Goal: Check status: Check status

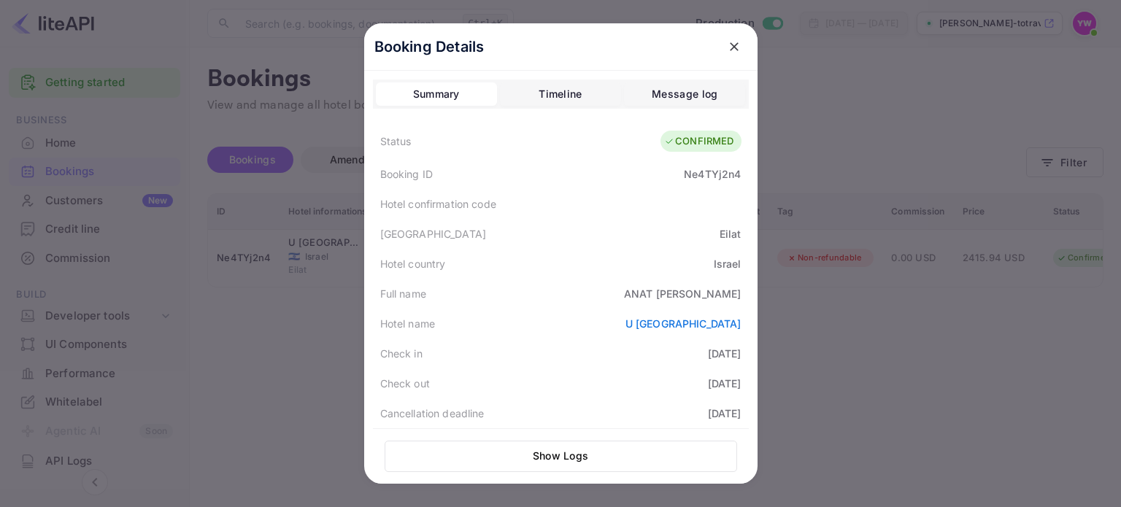
scroll to position [325, 0]
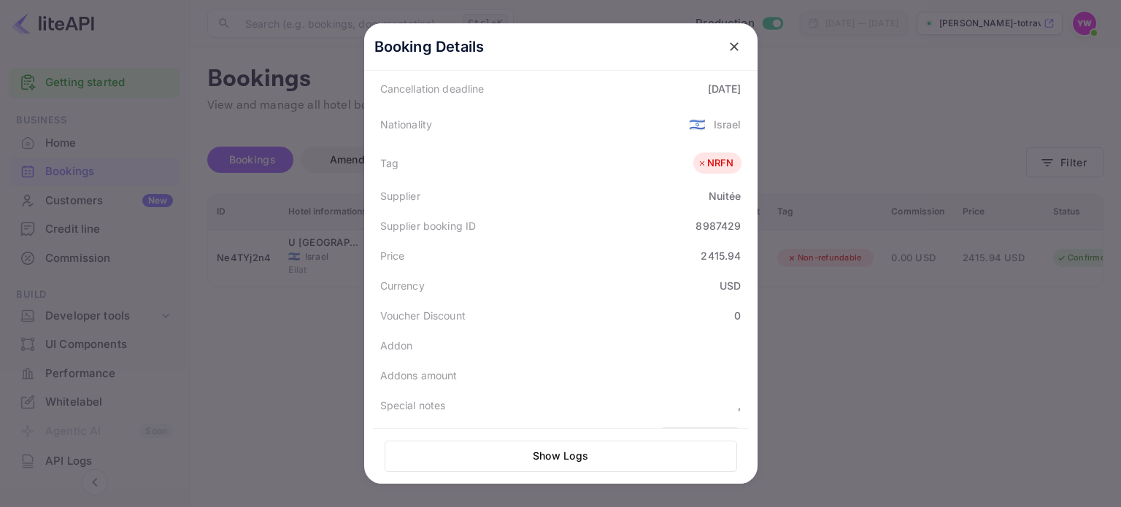
drag, startPoint x: 733, startPoint y: 46, endPoint x: 671, endPoint y: 29, distance: 63.5
click at [733, 46] on icon "close" at bounding box center [734, 46] width 15 height 15
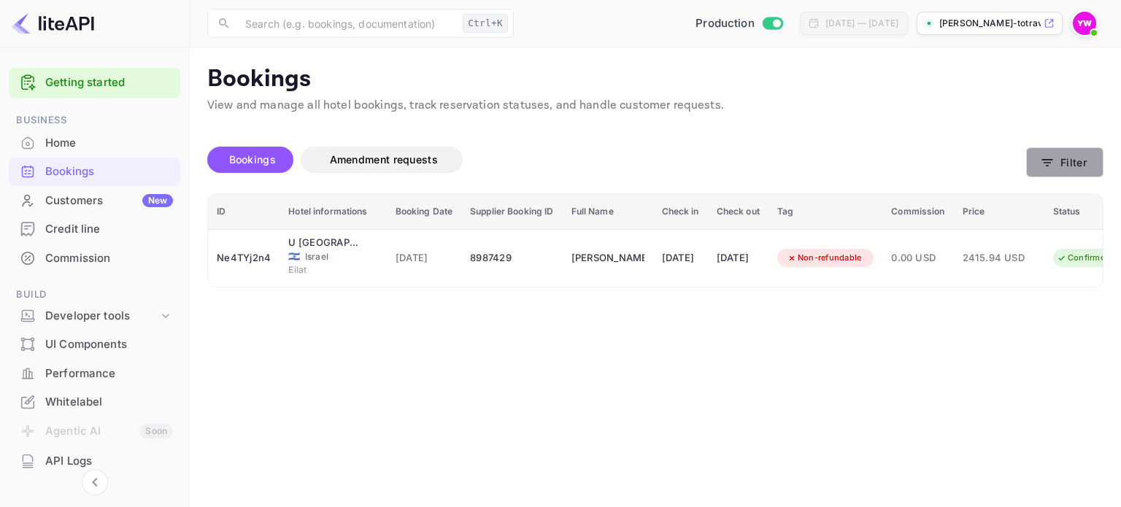
click at [1080, 160] on button "Filter" at bounding box center [1064, 162] width 77 height 30
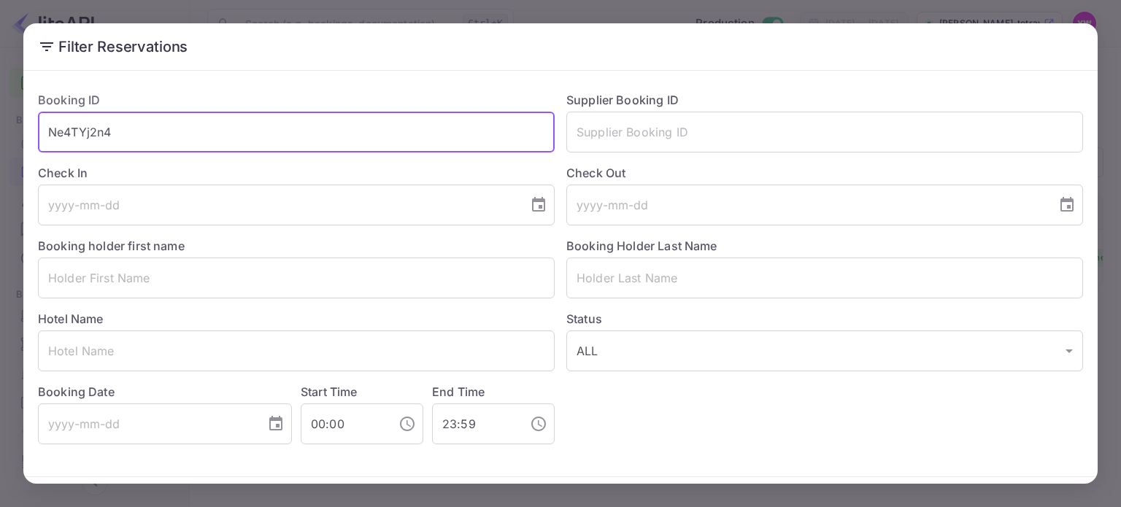
click at [286, 142] on input "Ne4TYj2n4" at bounding box center [296, 132] width 517 height 41
paste input "OB1NJ12xi"
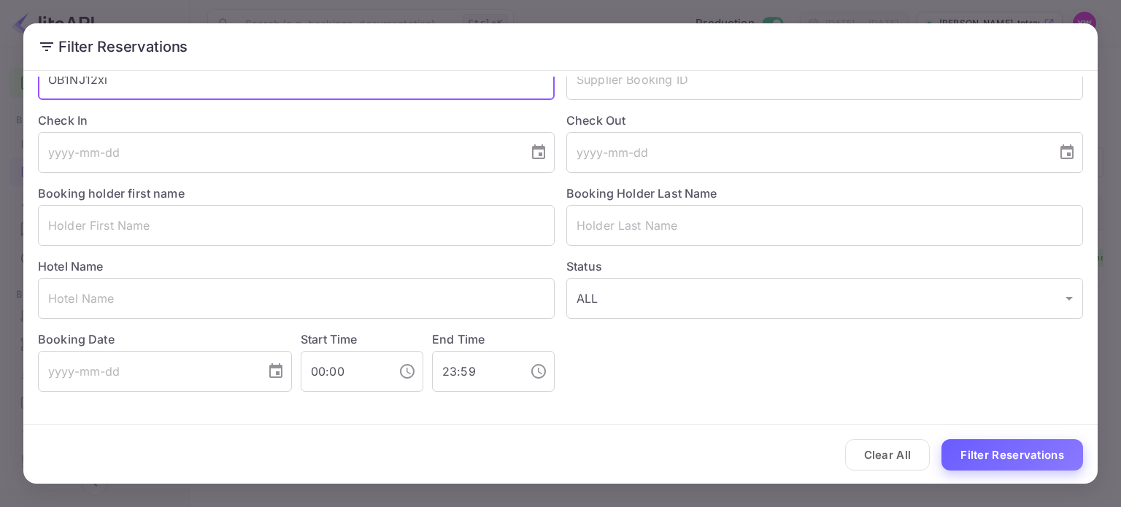
type input "OB1NJ12xi"
click at [1039, 444] on button "Filter Reservations" at bounding box center [1012, 454] width 142 height 31
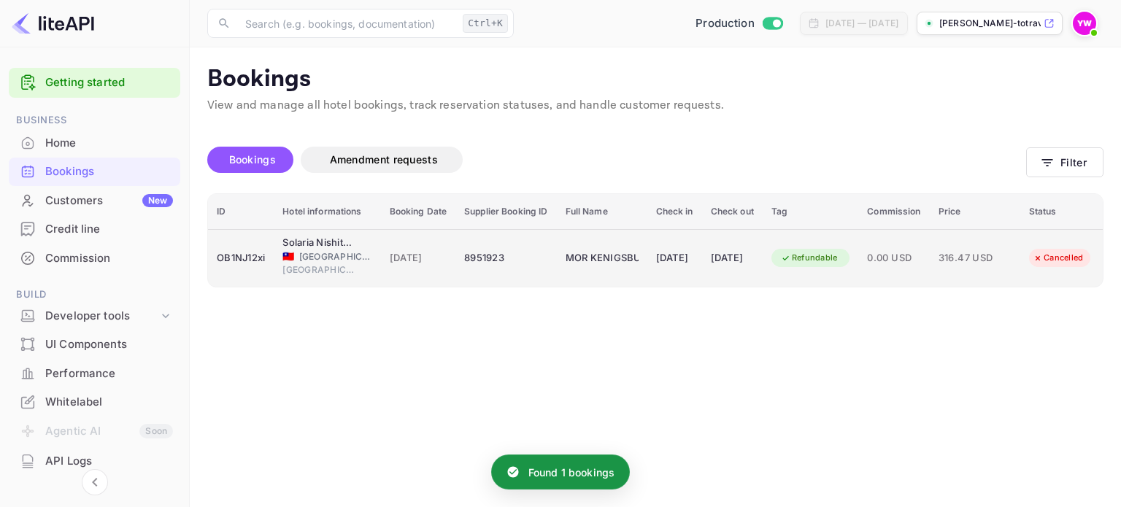
click at [626, 240] on td "MOR KENIGSBUCH" at bounding box center [602, 258] width 90 height 58
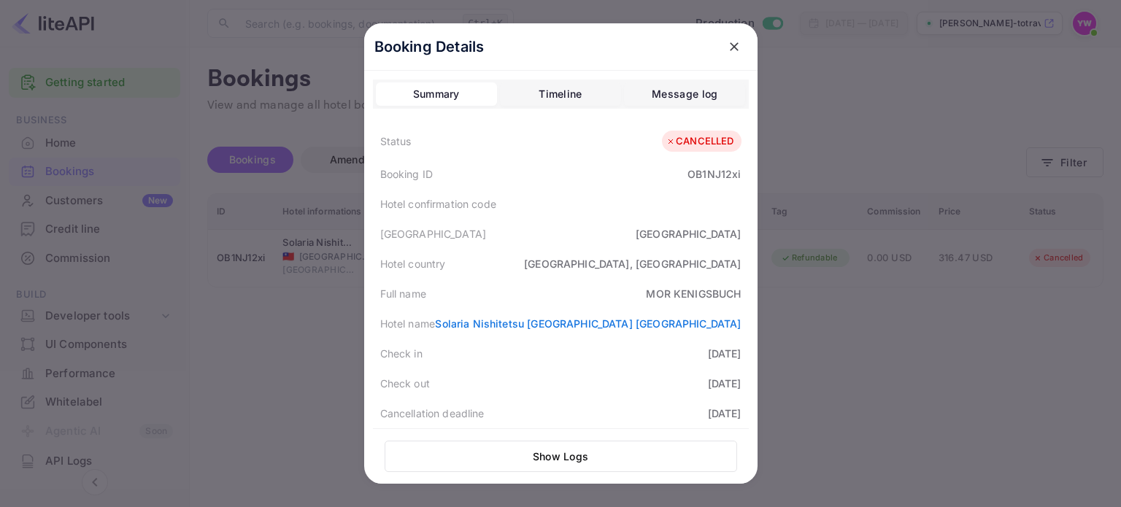
click at [733, 47] on icon "close" at bounding box center [734, 46] width 15 height 15
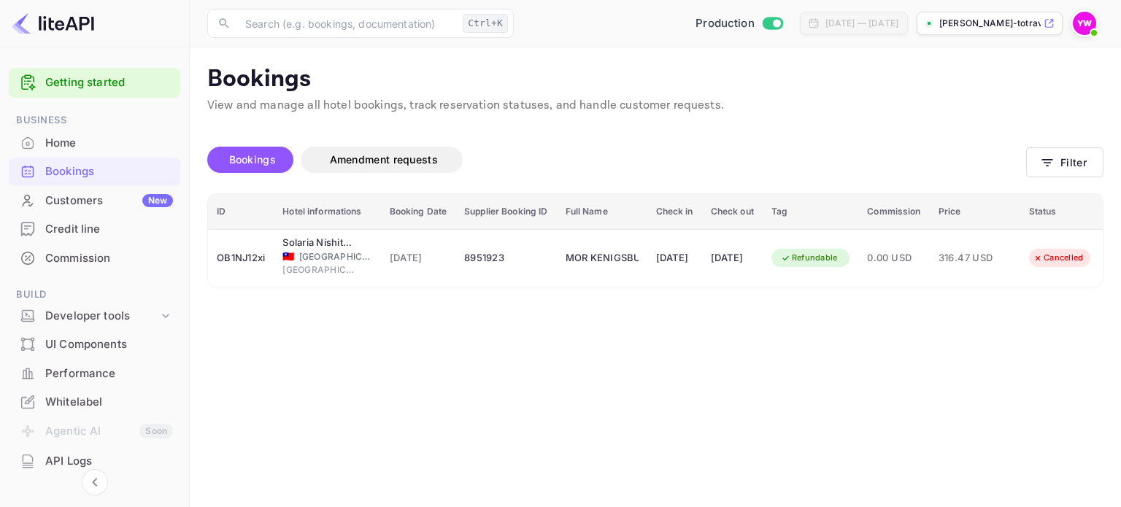
drag, startPoint x: 244, startPoint y: 159, endPoint x: 254, endPoint y: 158, distance: 10.2
click at [244, 159] on span "Bookings" at bounding box center [252, 159] width 47 height 12
click at [1073, 169] on button "Filter" at bounding box center [1064, 162] width 77 height 30
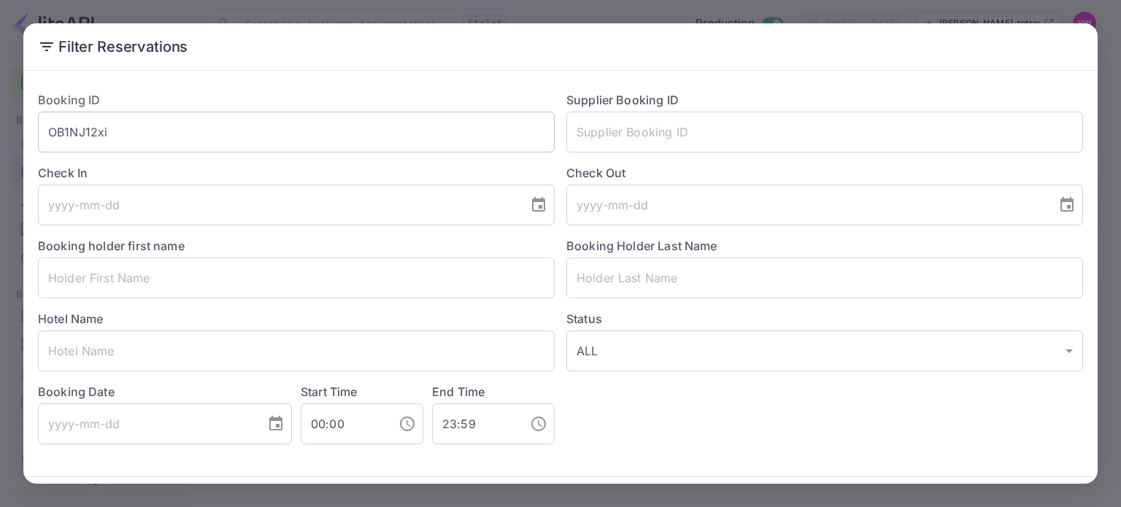
click at [166, 131] on input "OB1NJ12xi" at bounding box center [296, 132] width 517 height 41
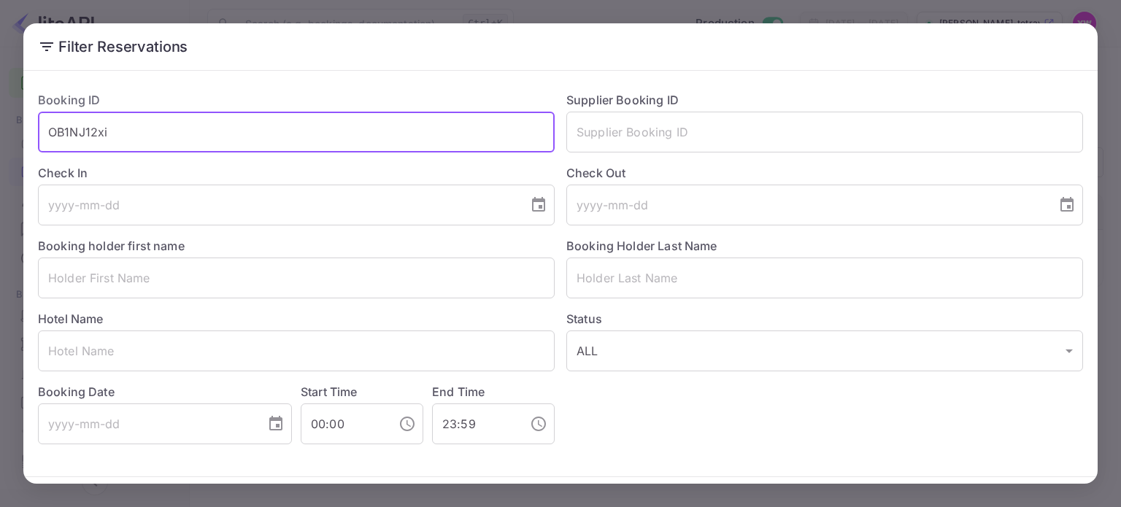
click at [166, 131] on input "OB1NJ12xi" at bounding box center [296, 132] width 517 height 41
paste input "5gSlI7ne4"
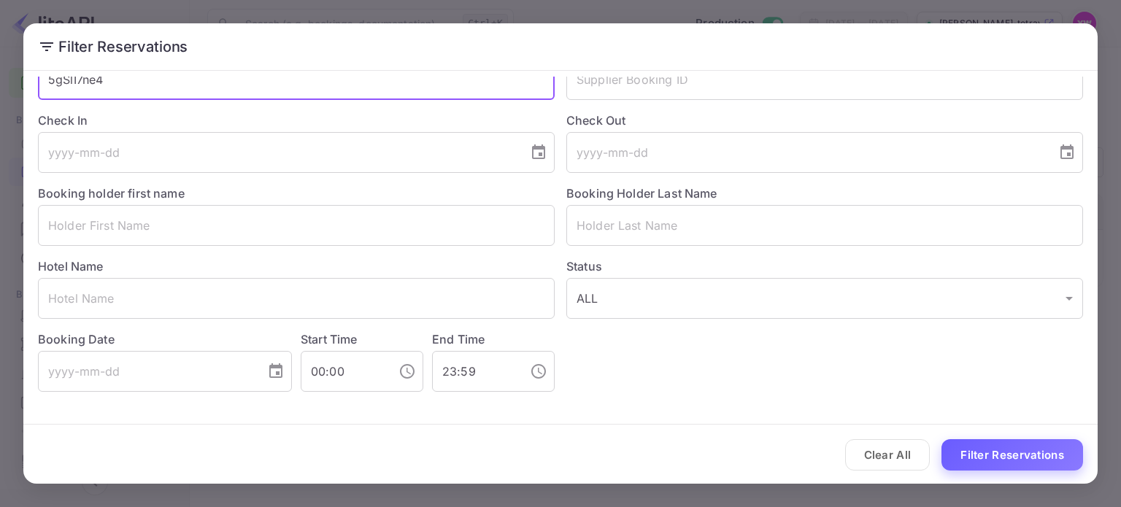
type input "5gSlI7ne4"
click at [985, 455] on button "Filter Reservations" at bounding box center [1012, 454] width 142 height 31
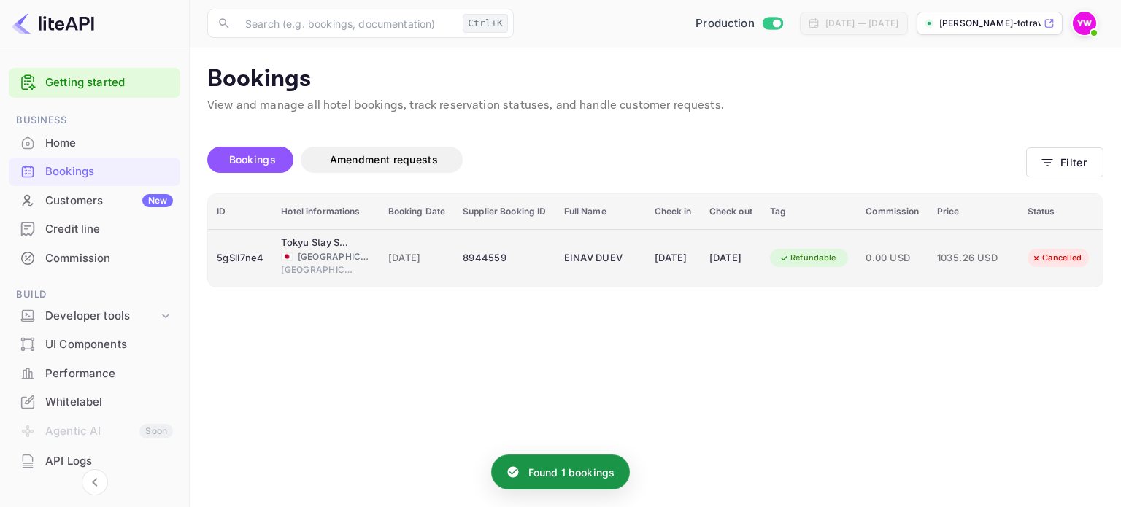
click at [409, 262] on span "[DATE]" at bounding box center [417, 258] width 58 height 16
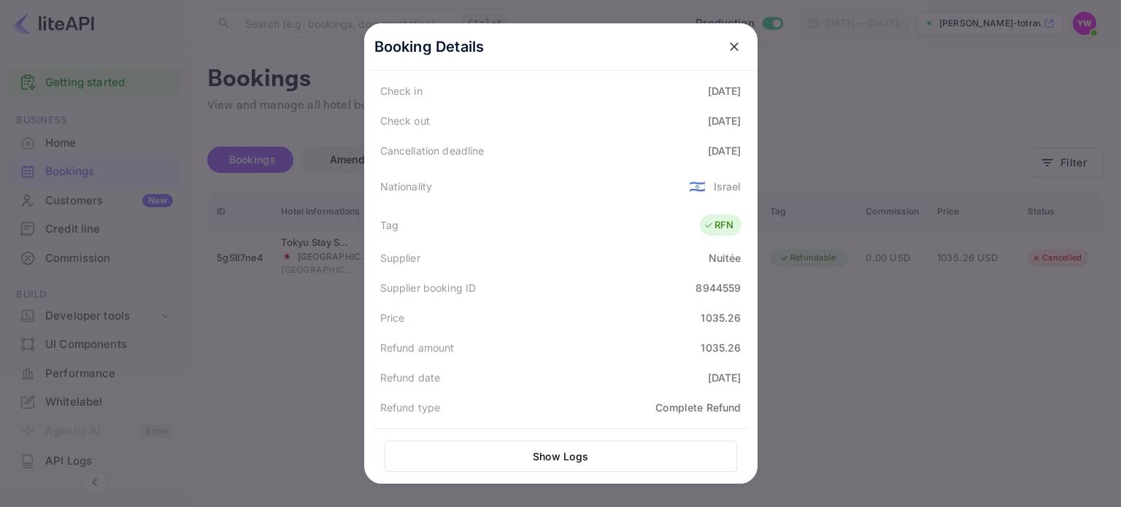
scroll to position [266, 0]
